Goal: Task Accomplishment & Management: Manage account settings

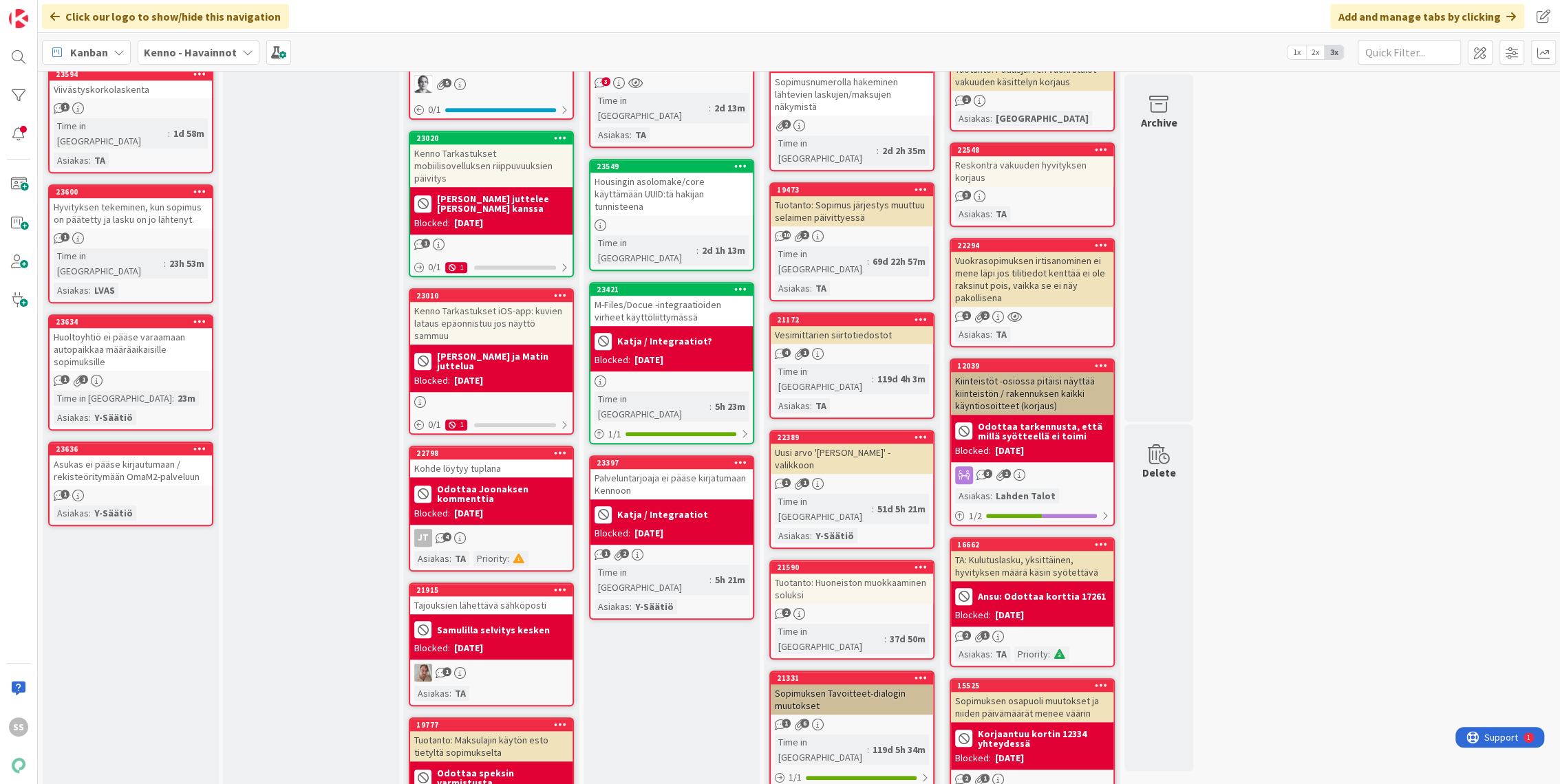
scroll to position [917, 0]
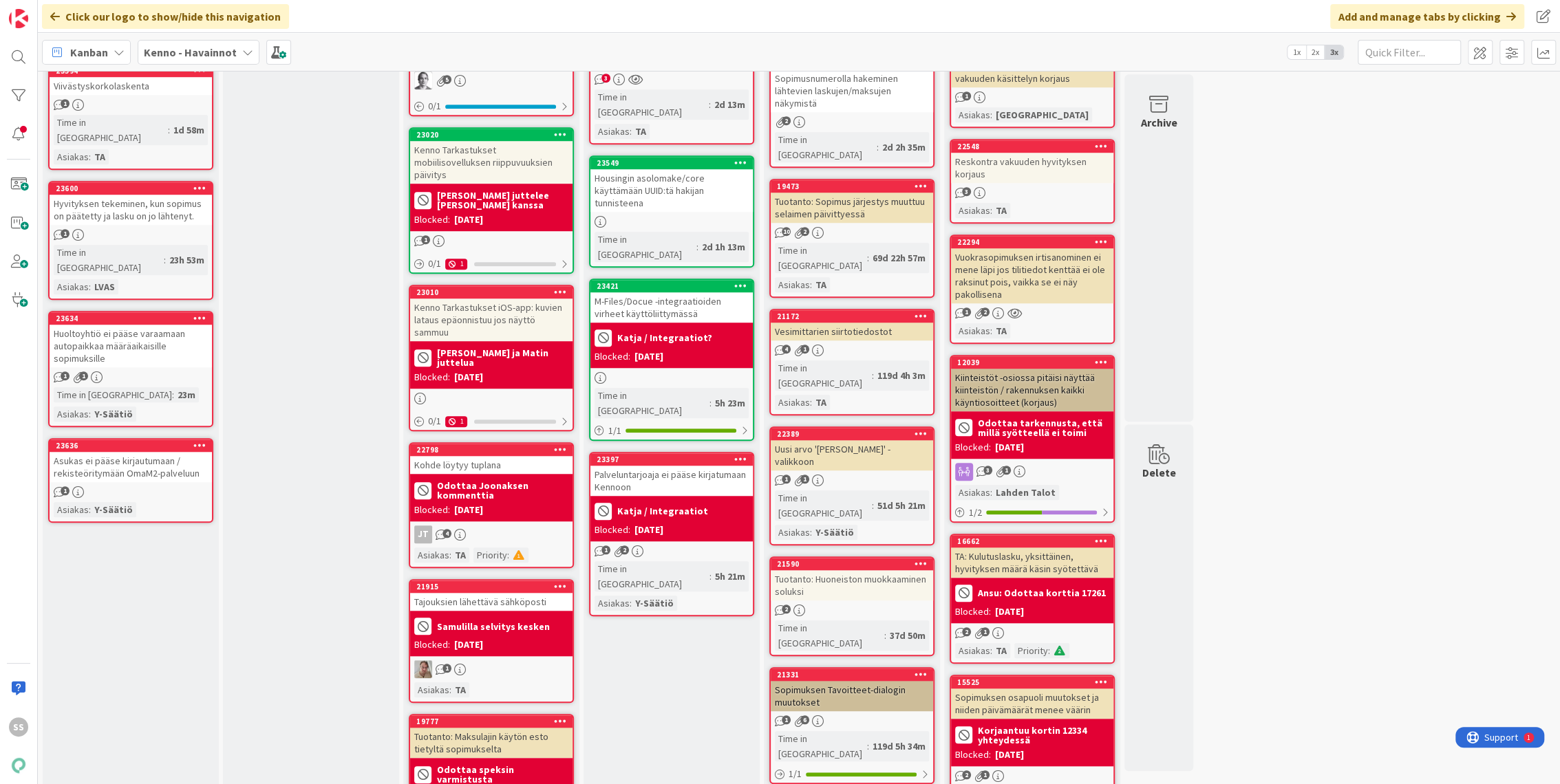
click at [1061, 275] on div "Vuokrasopimuksen irtisanominen ei mene läpi jos tilitiedot kenttää ei ole raksi…" at bounding box center [1032, 275] width 163 height 55
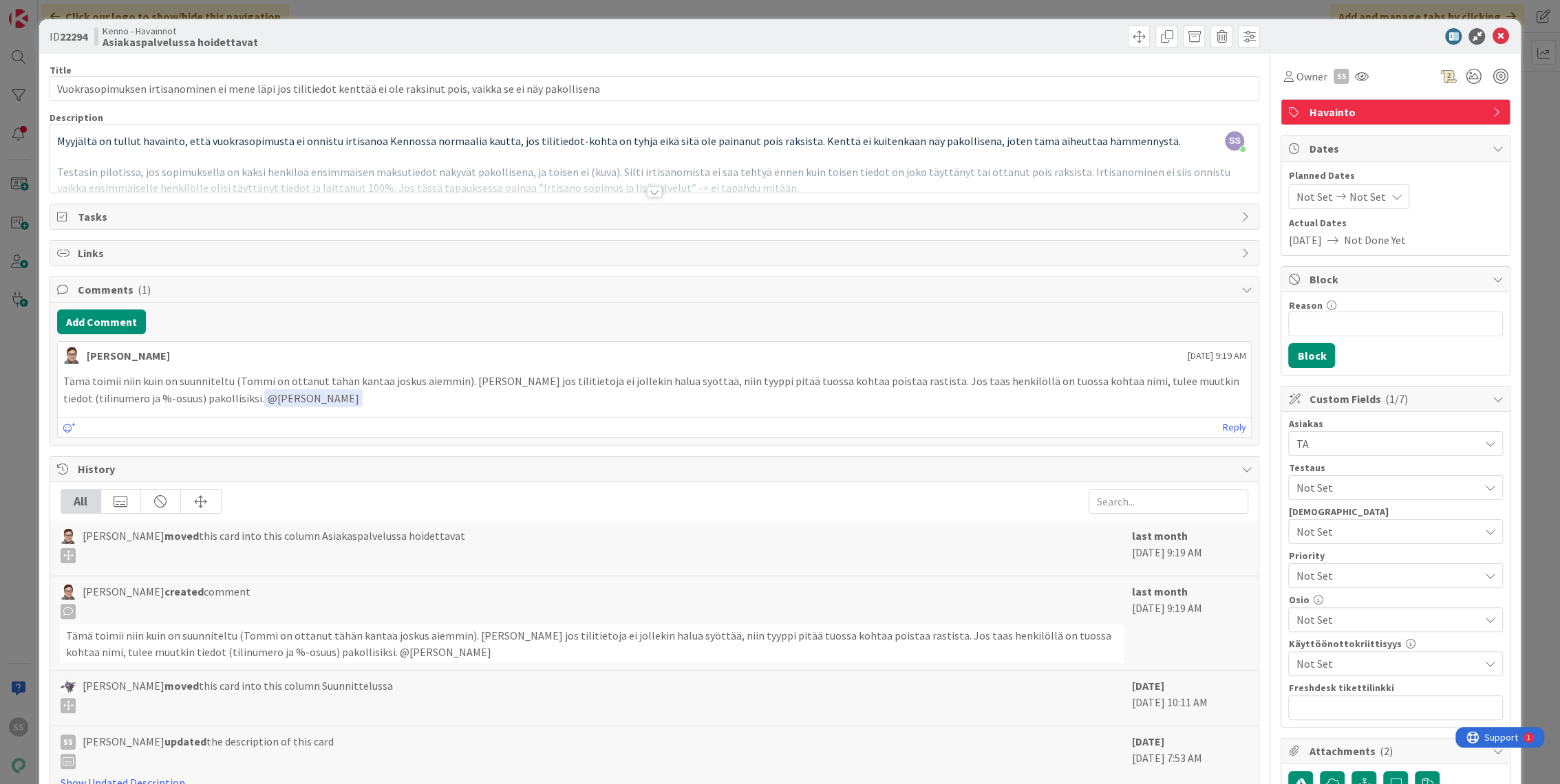
click at [648, 191] on div at bounding box center [654, 192] width 15 height 11
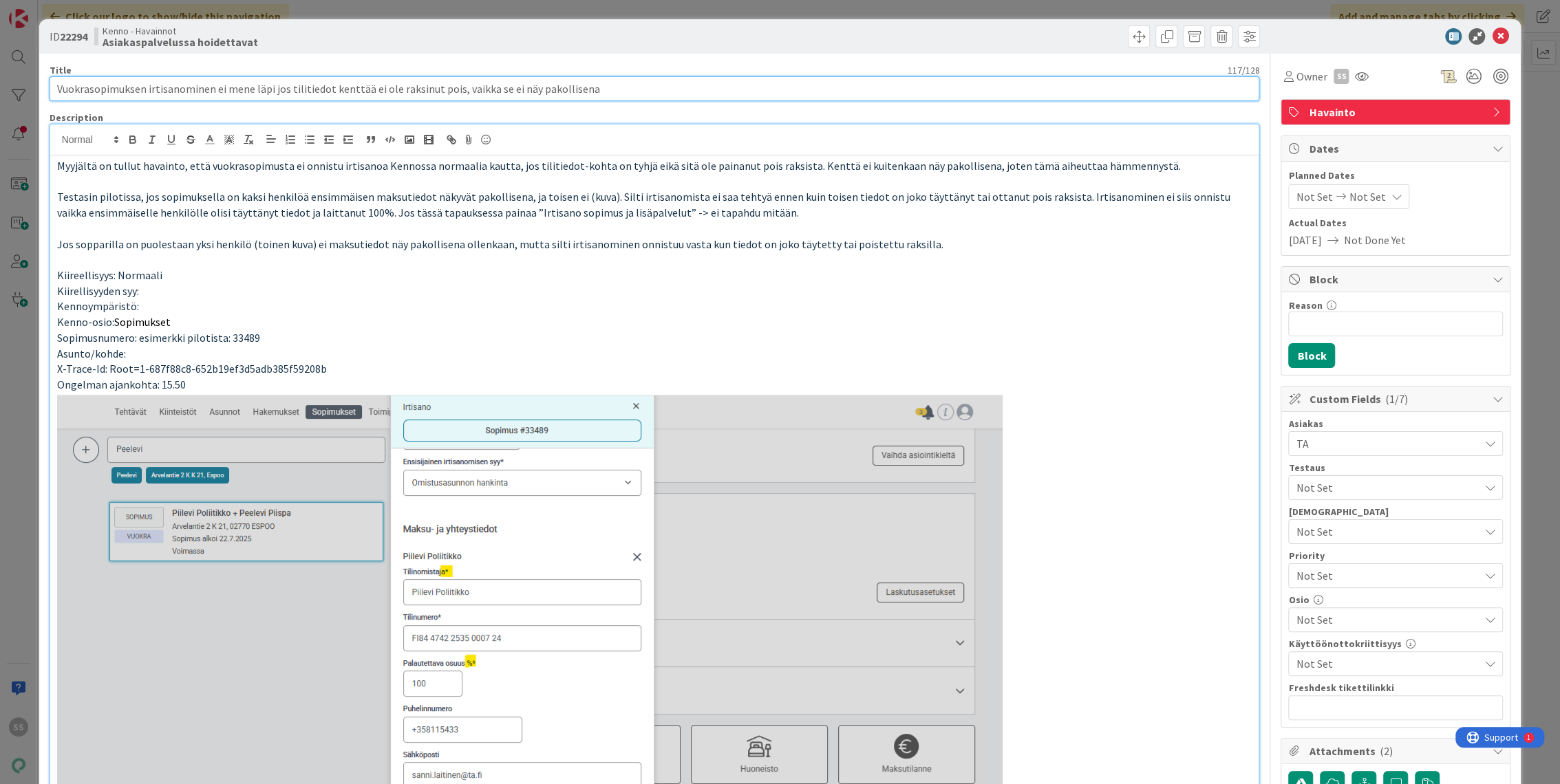
drag, startPoint x: 612, startPoint y: 84, endPoint x: -112, endPoint y: 49, distance: 724.8
click at [0, 49] on html "SS Click our logo to show/hide this navigation Add and manage tabs by clicking …" at bounding box center [780, 392] width 1560 height 784
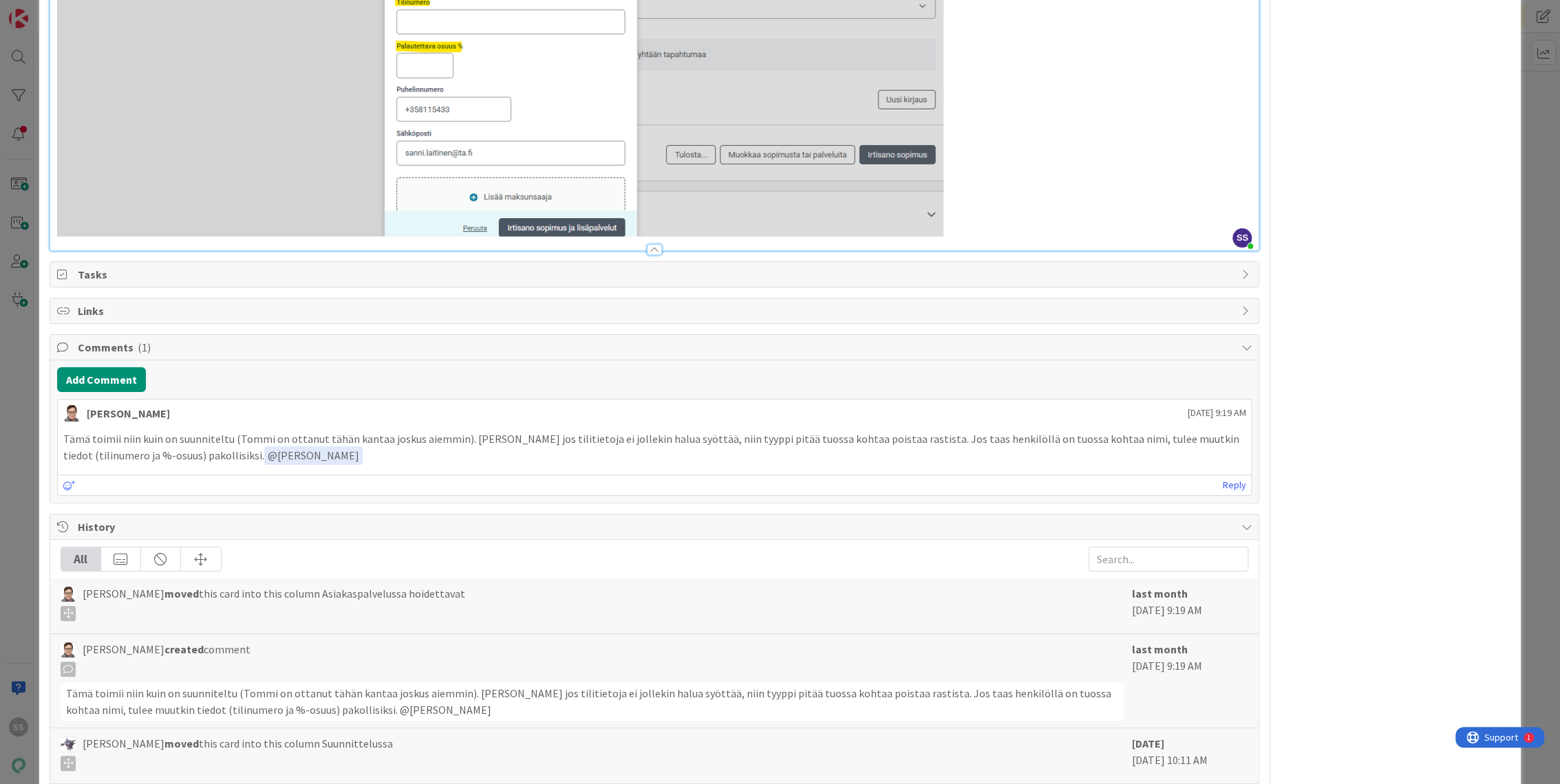
scroll to position [1693, 0]
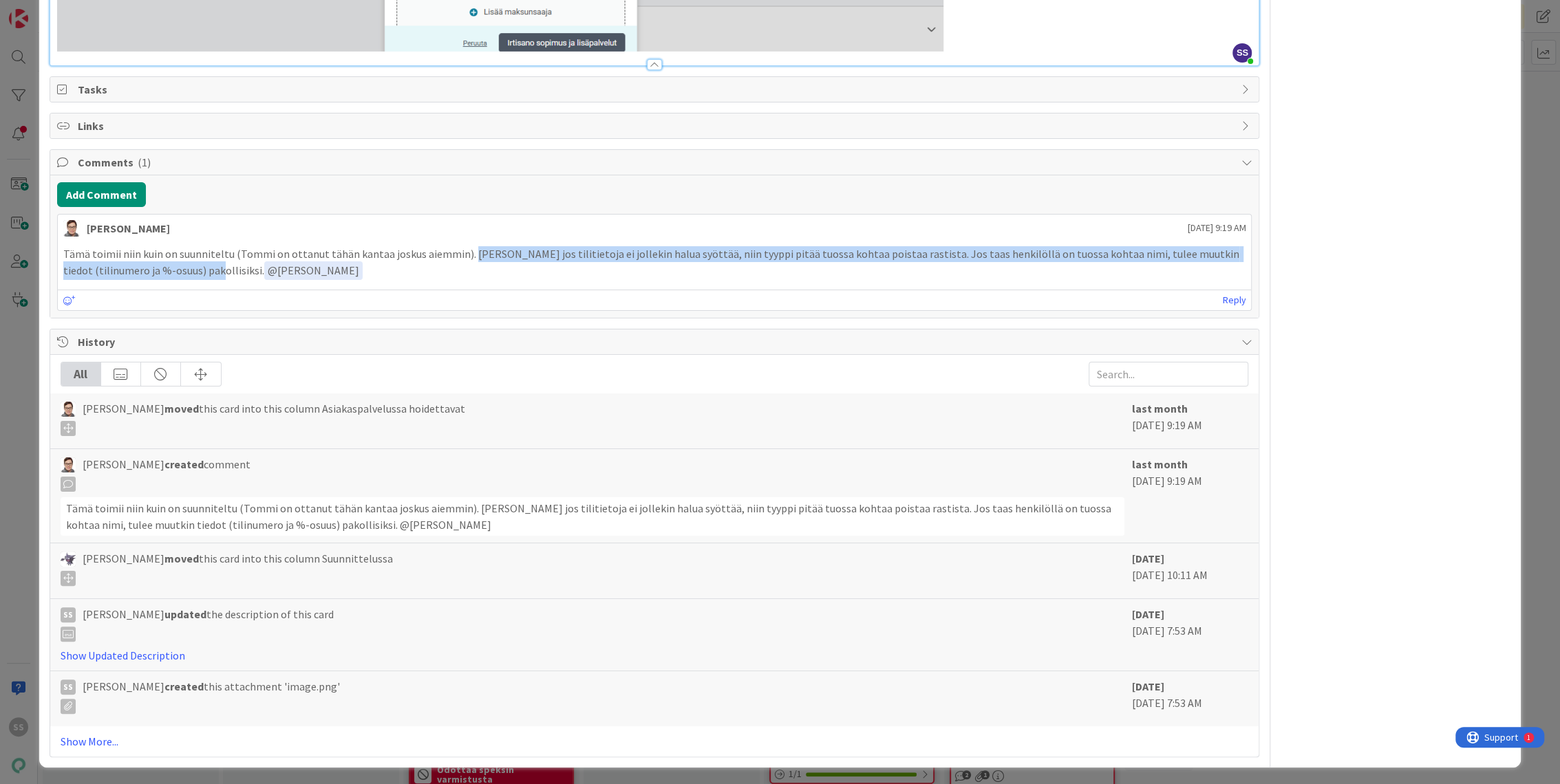
drag, startPoint x: 462, startPoint y: 248, endPoint x: 149, endPoint y: 271, distance: 313.8
click at [149, 271] on p "Tämä toimii niin kuin on suunniteltu (Tommi on ottanut tähän kantaa joskus aiem…" at bounding box center [655, 263] width 1183 height 33
copy p "[PERSON_NAME] jos tilitietoja ei jollekin halua syöttää, niin tyyppi pitää tuos…"
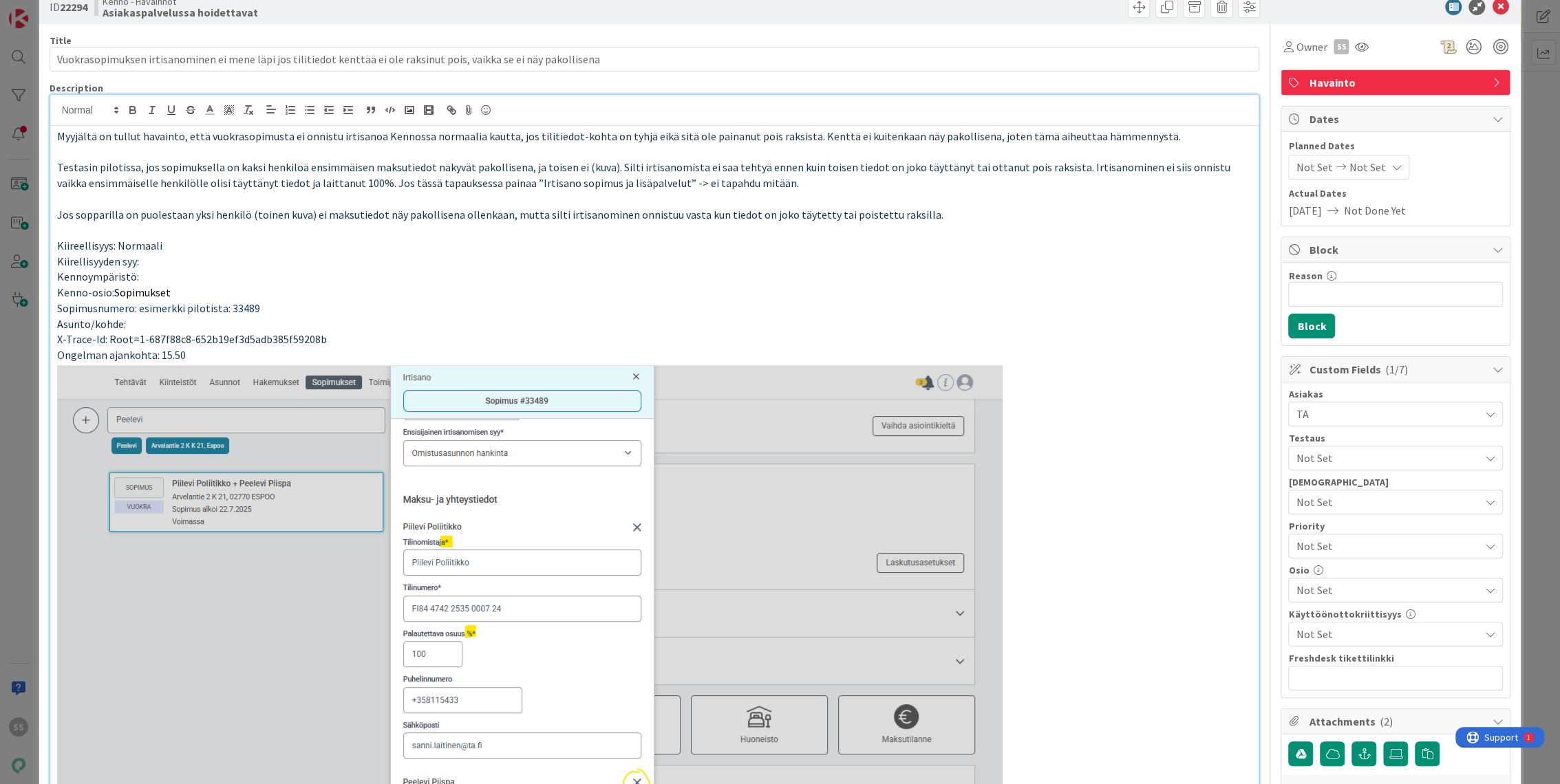
scroll to position [0, 0]
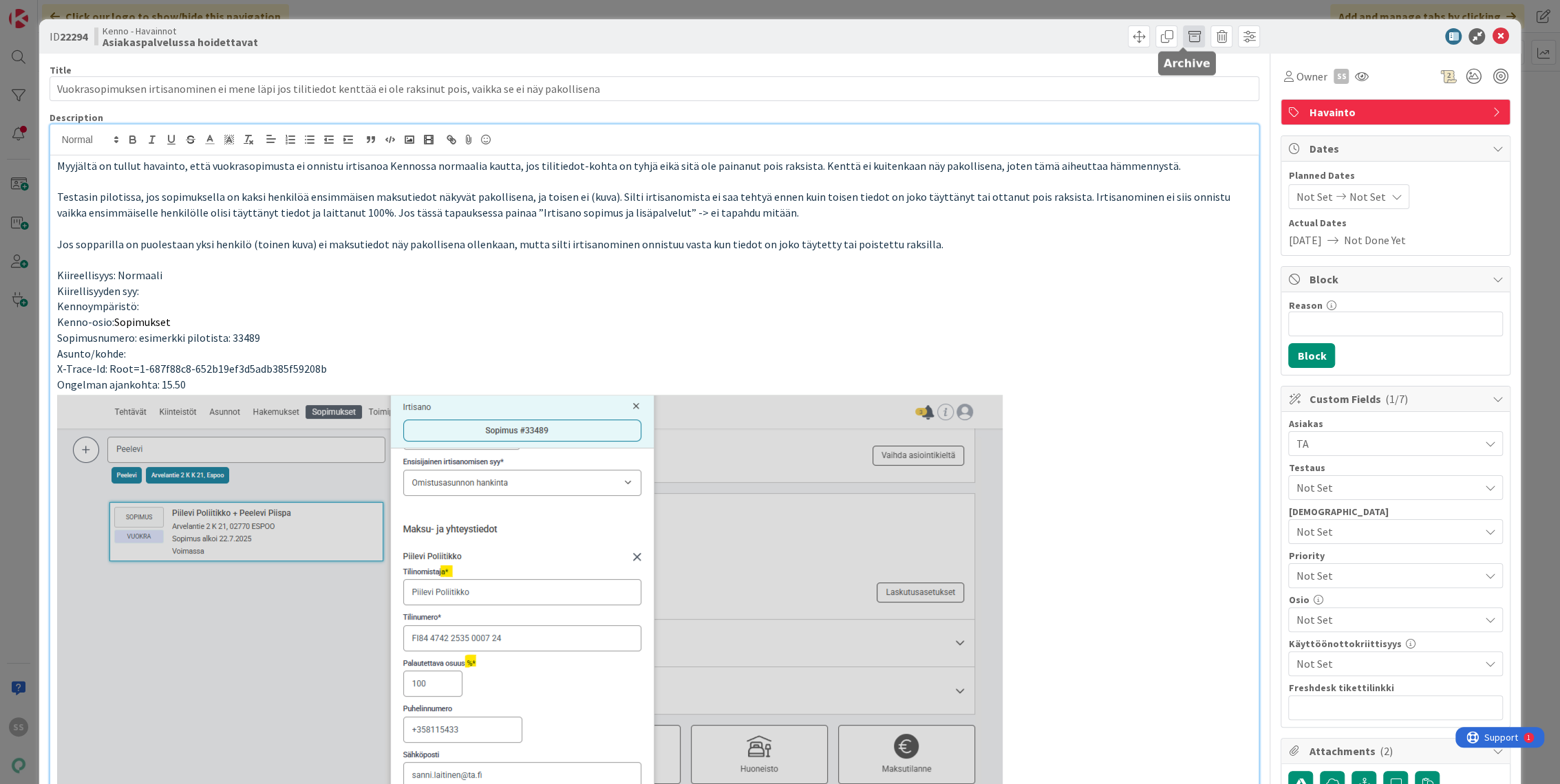
click at [1183, 30] on span at bounding box center [1194, 37] width 22 height 22
click at [1205, 109] on button "Archive" at bounding box center [1217, 101] width 54 height 25
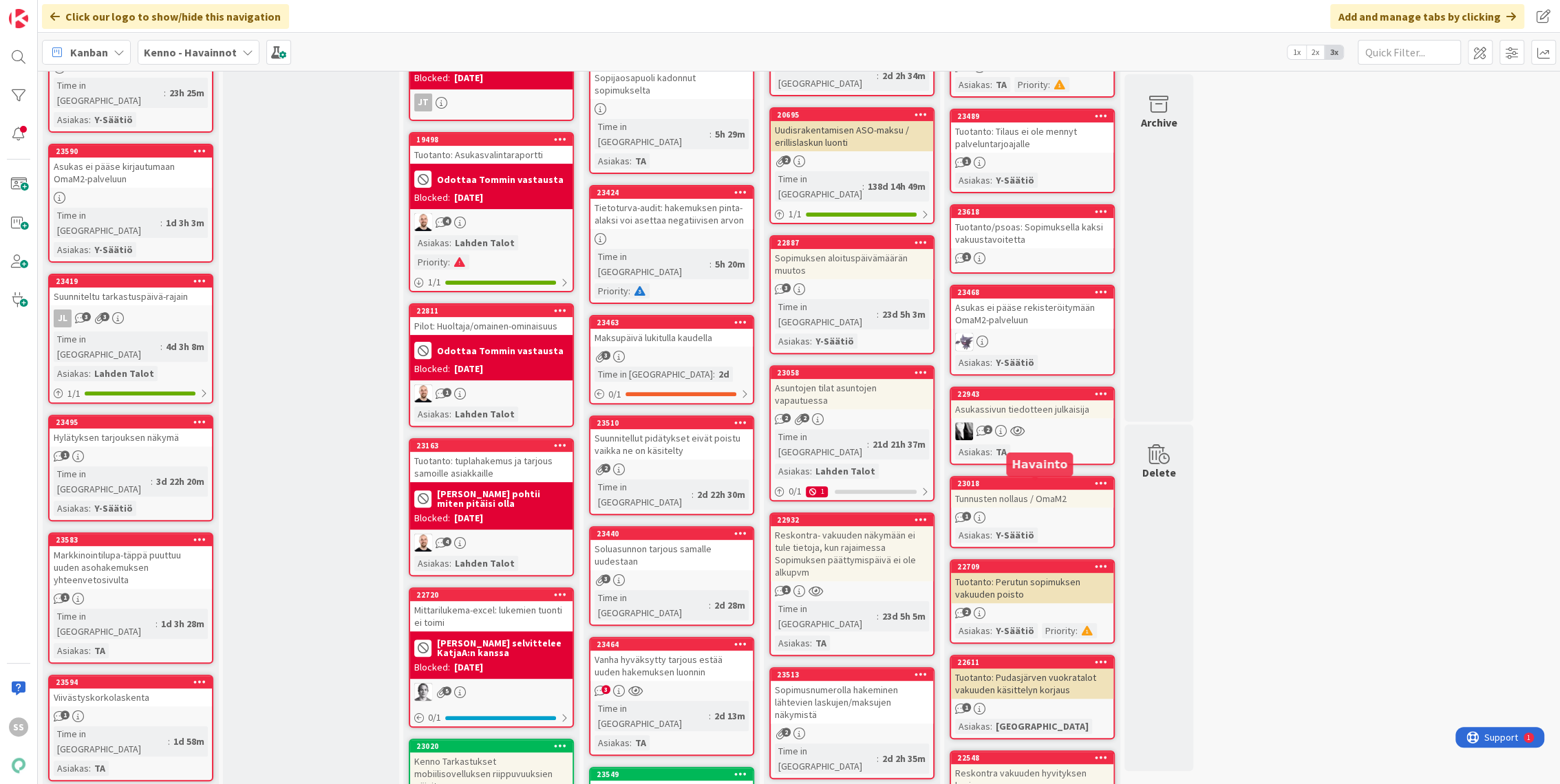
scroll to position [229, 0]
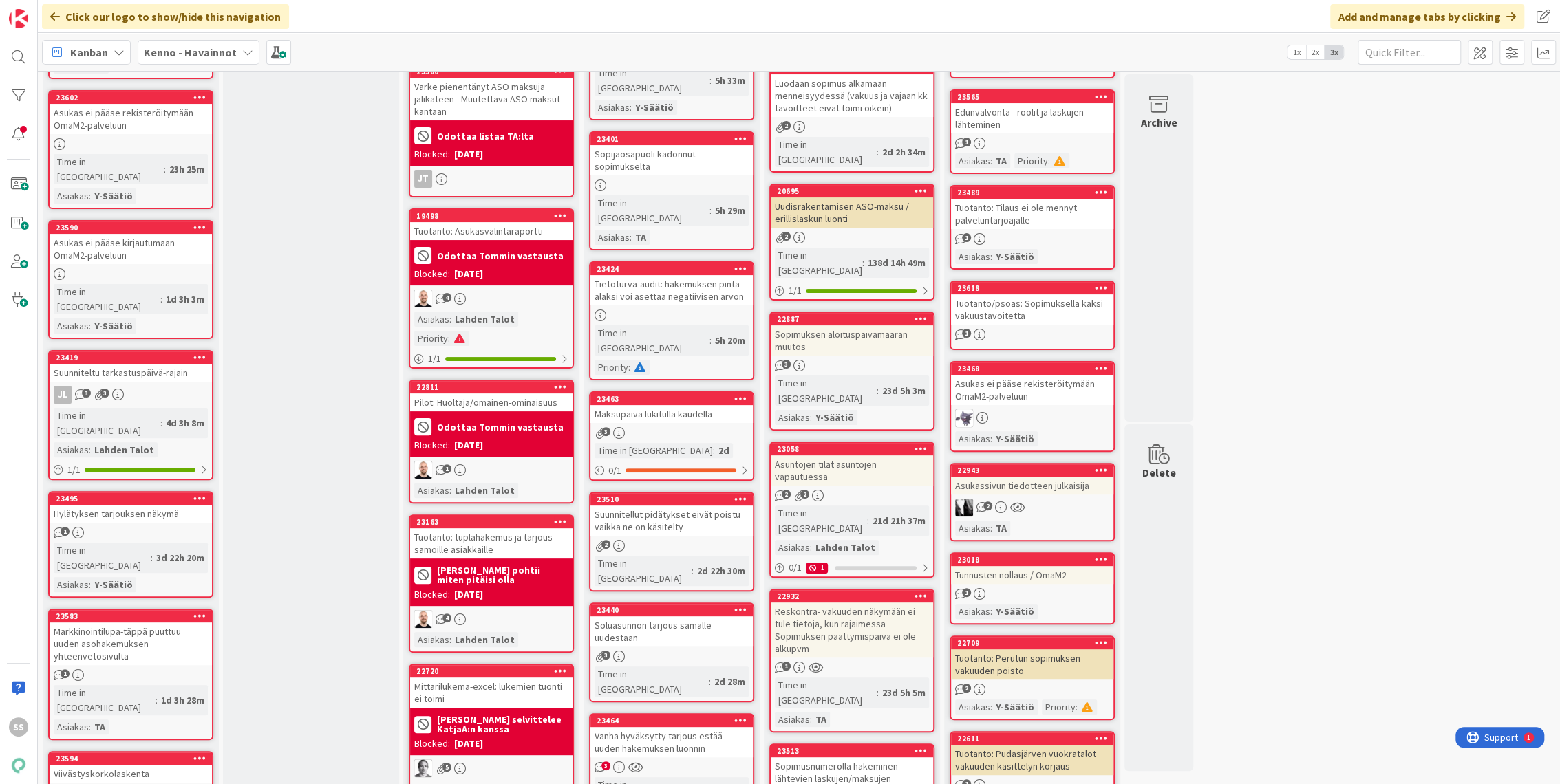
click at [1035, 514] on div "22943 Asukassivun tiedotteen julkaisija 2 Asiakas : TA" at bounding box center [1032, 502] width 165 height 79
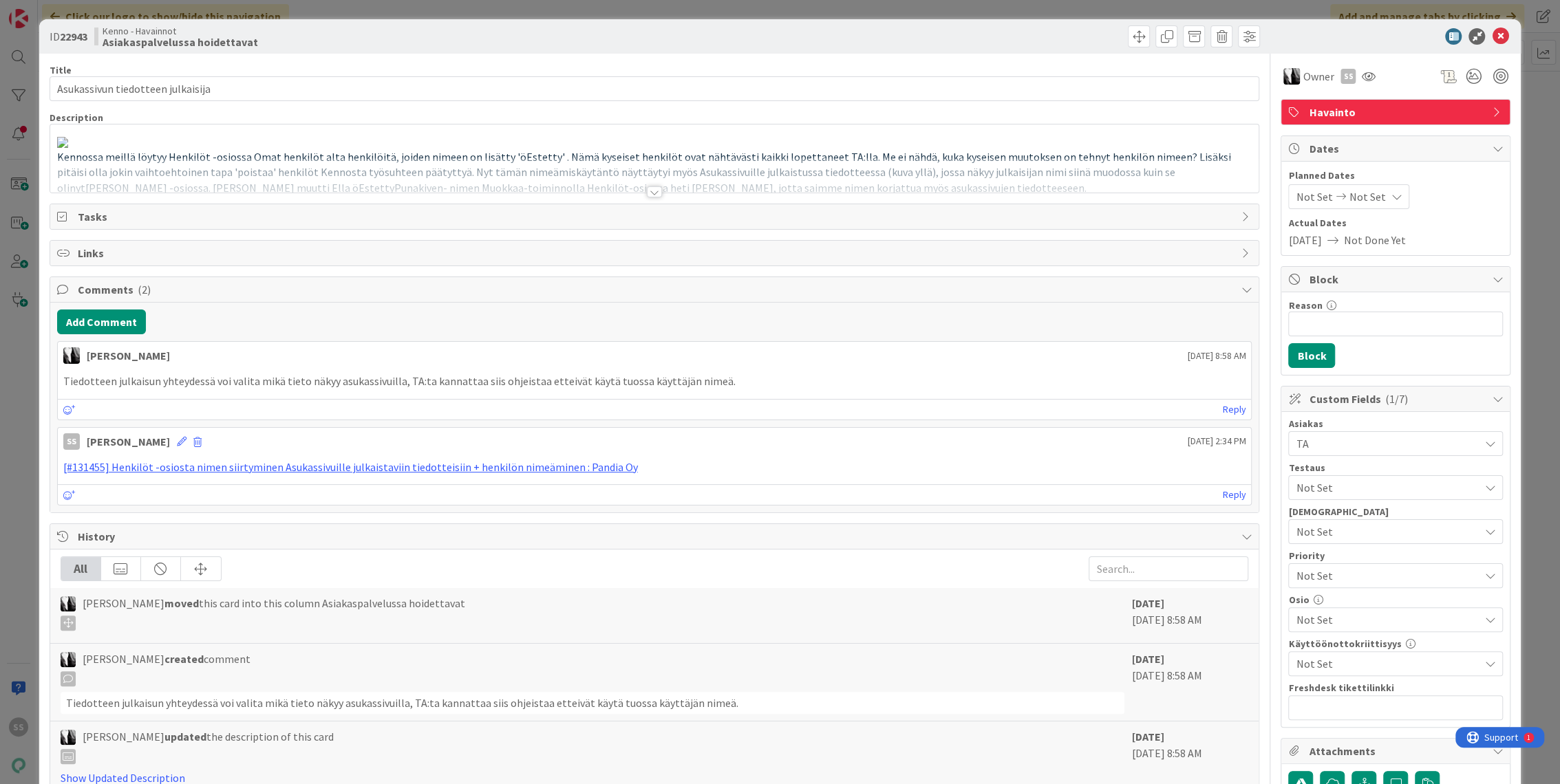
click at [734, 182] on div at bounding box center [654, 175] width 1209 height 35
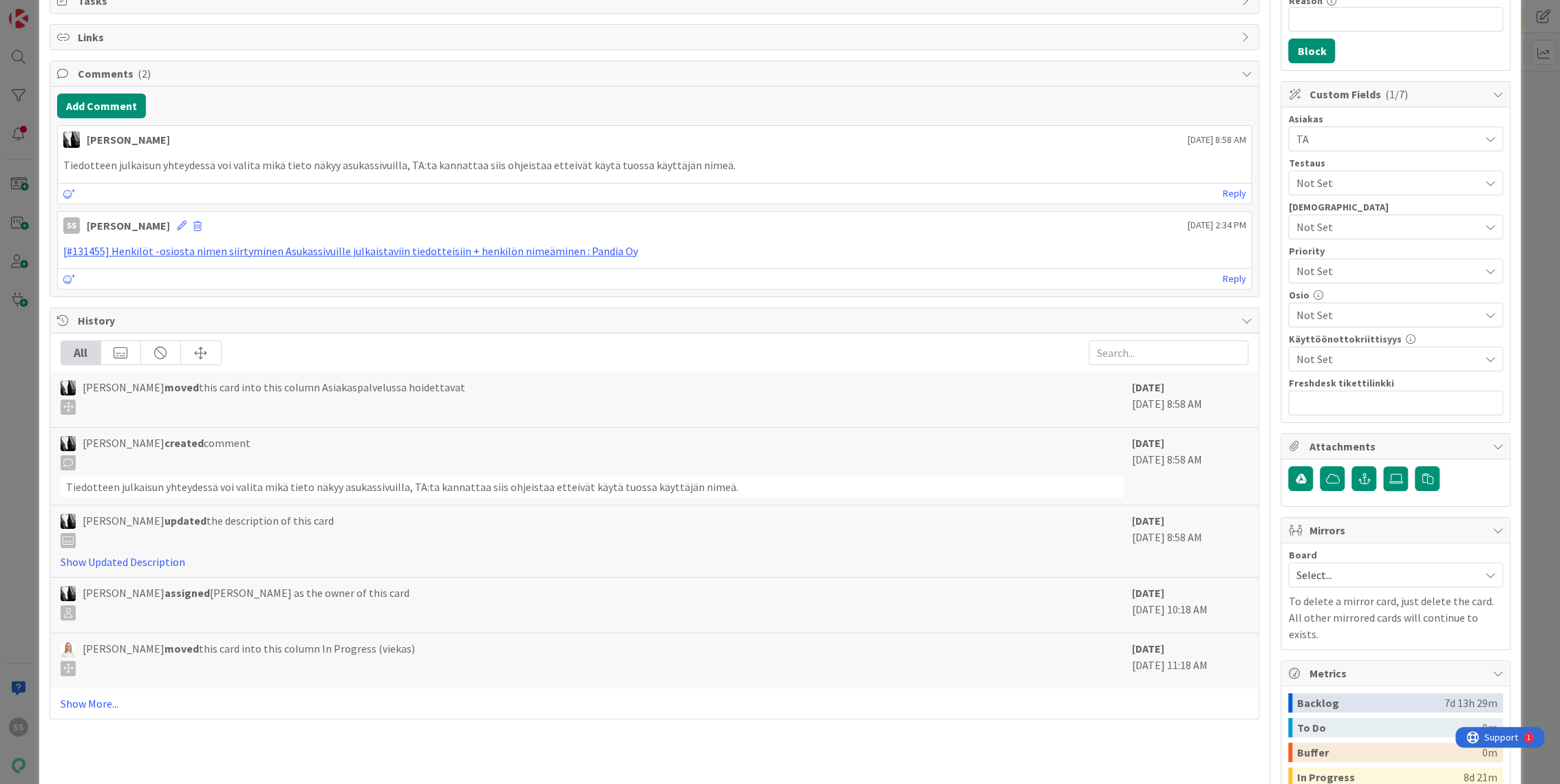
scroll to position [306, 0]
click at [498, 257] on link "[#131455] Henkilöt -osiosta nimen siirtyminen Asukassivuille julkaistaviin tied…" at bounding box center [351, 250] width 575 height 13
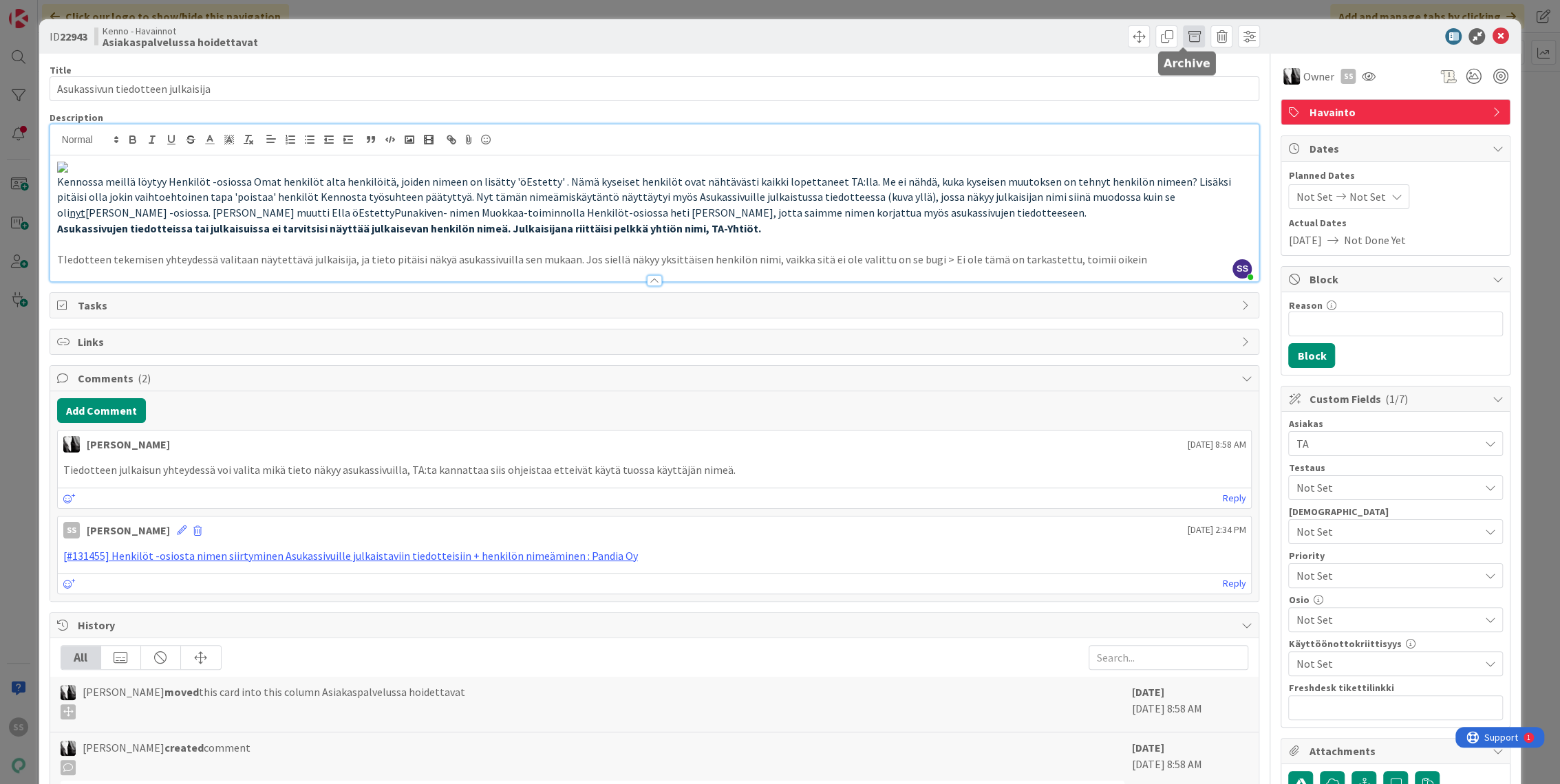
click at [1183, 36] on span at bounding box center [1194, 37] width 22 height 22
click at [1204, 116] on div "Are you sure you want to archive this card? Archive Cancel" at bounding box center [1269, 85] width 172 height 71
click at [1204, 106] on button "Archive" at bounding box center [1217, 101] width 54 height 25
